Goal: Task Accomplishment & Management: Manage account settings

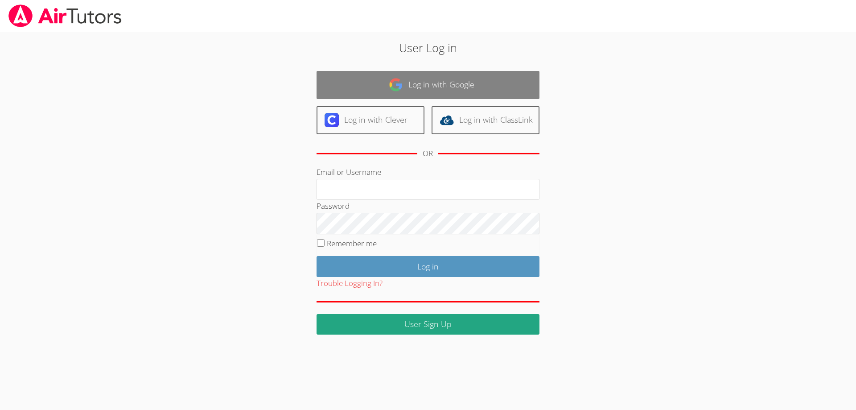
click at [388, 80] on link "Log in with Google" at bounding box center [428, 85] width 223 height 28
